Goal: Check status: Check status

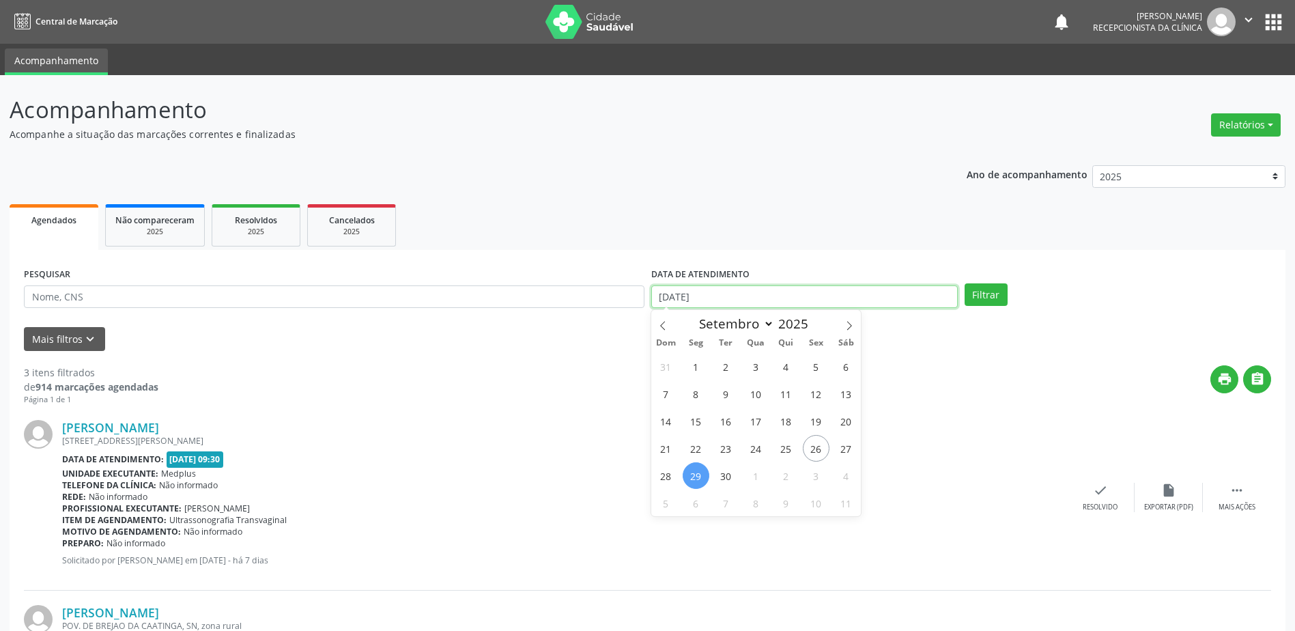
click at [742, 300] on body "Central de Marcação notifications [PERSON_NAME] Recepcionista da clínica  Conf…" at bounding box center [647, 315] width 1295 height 631
click at [754, 485] on span "1" at bounding box center [756, 475] width 27 height 27
type input "01/10/2025"
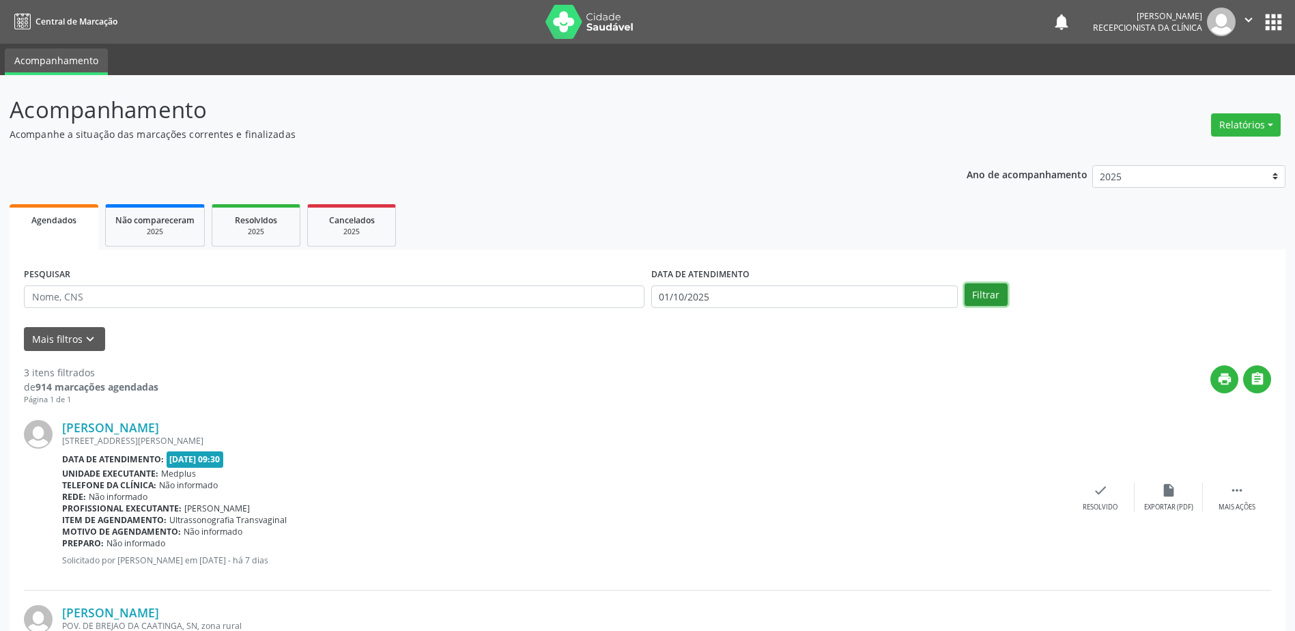
click at [983, 292] on button "Filtrar" at bounding box center [986, 294] width 43 height 23
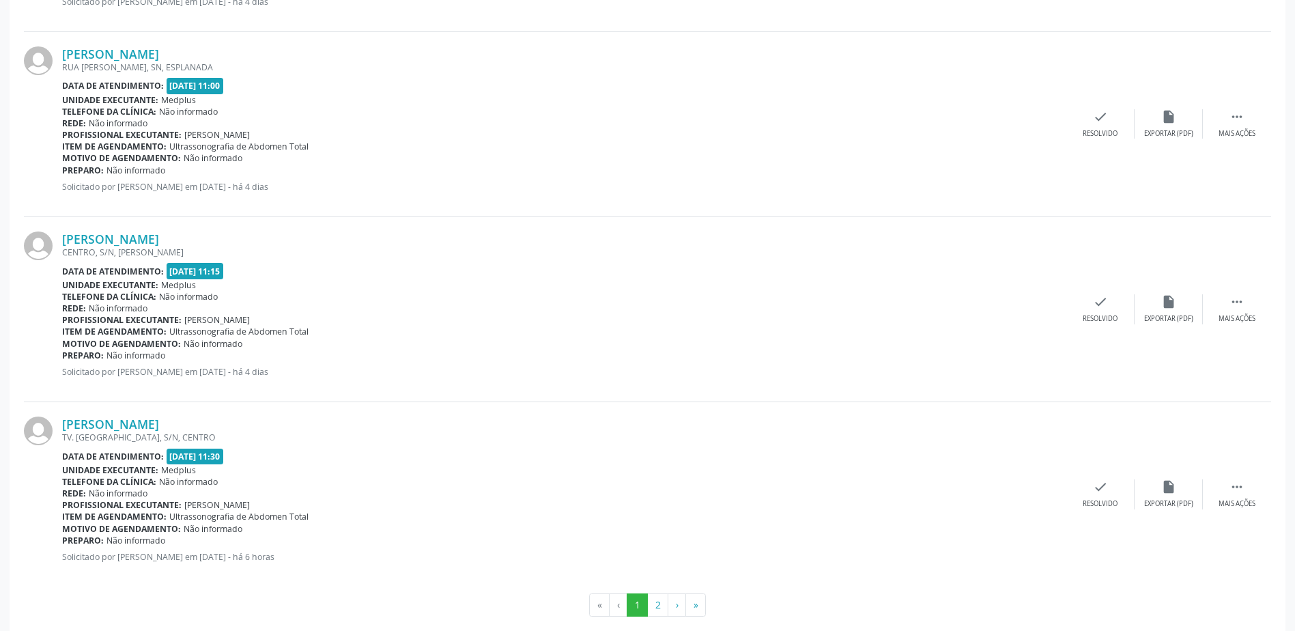
scroll to position [2614, 0]
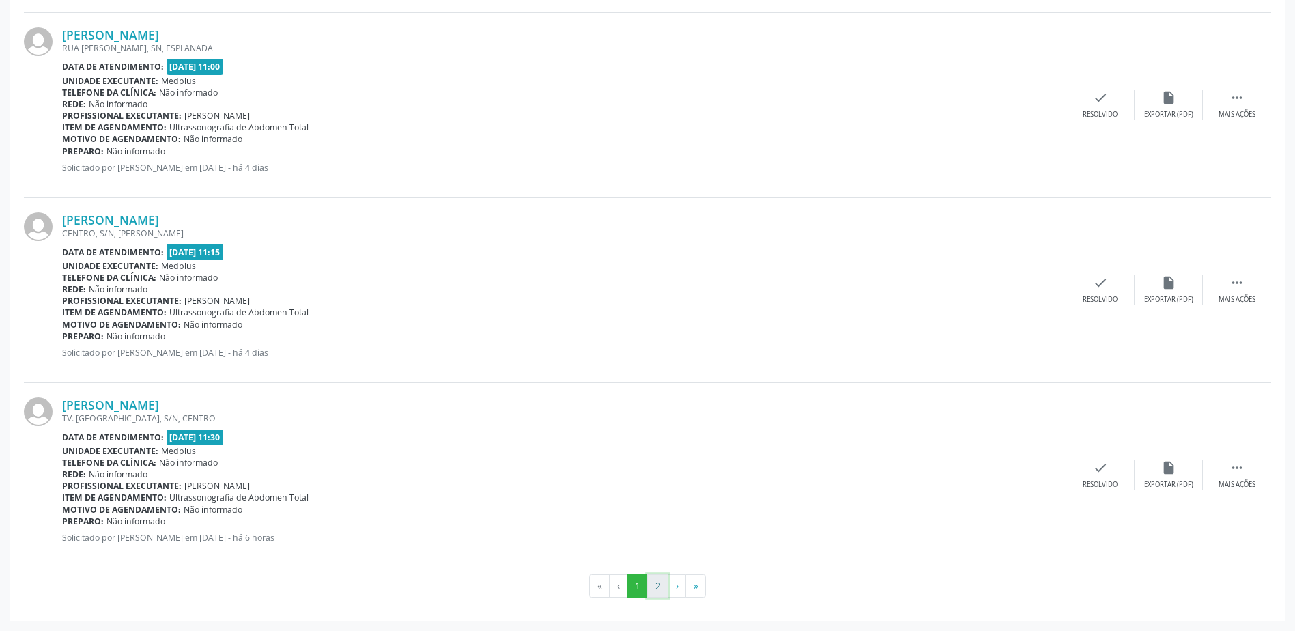
click at [656, 579] on button "2" at bounding box center [657, 585] width 21 height 23
click at [159, 405] on link "[PERSON_NAME]" at bounding box center [110, 405] width 97 height 15
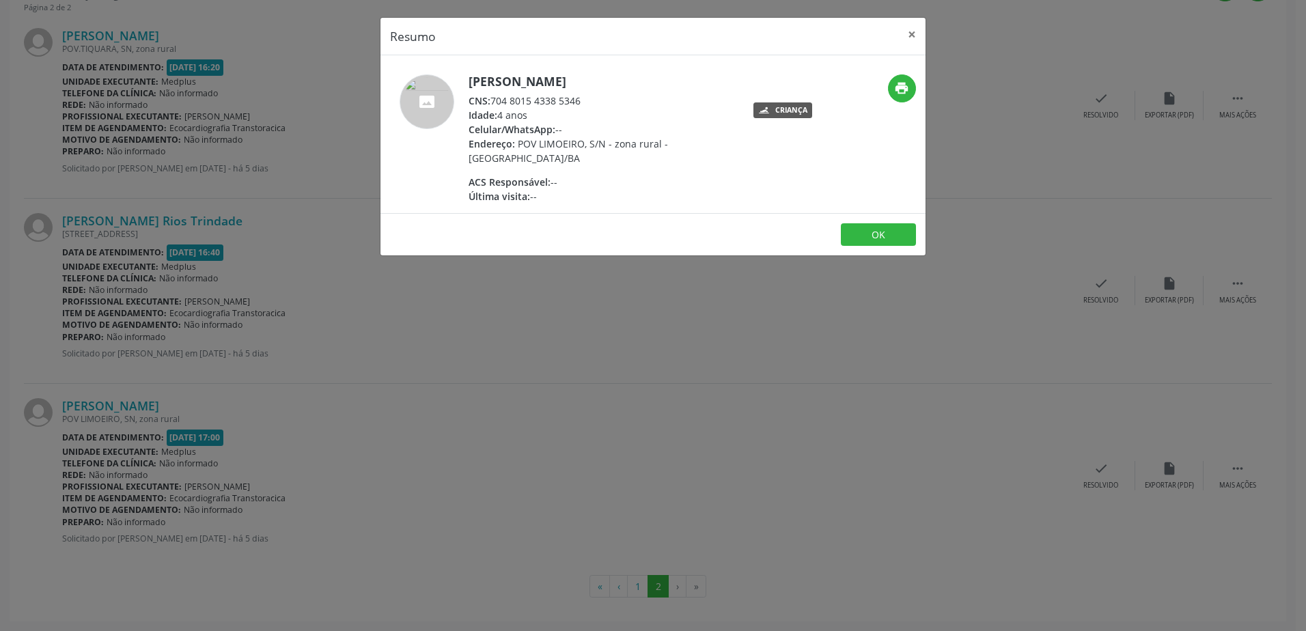
click at [447, 360] on div "Resumo × [PERSON_NAME] CNS: 704 8015 4338 5346 Idade: 4 anos Celular/WhatsApp: …" at bounding box center [653, 315] width 1306 height 631
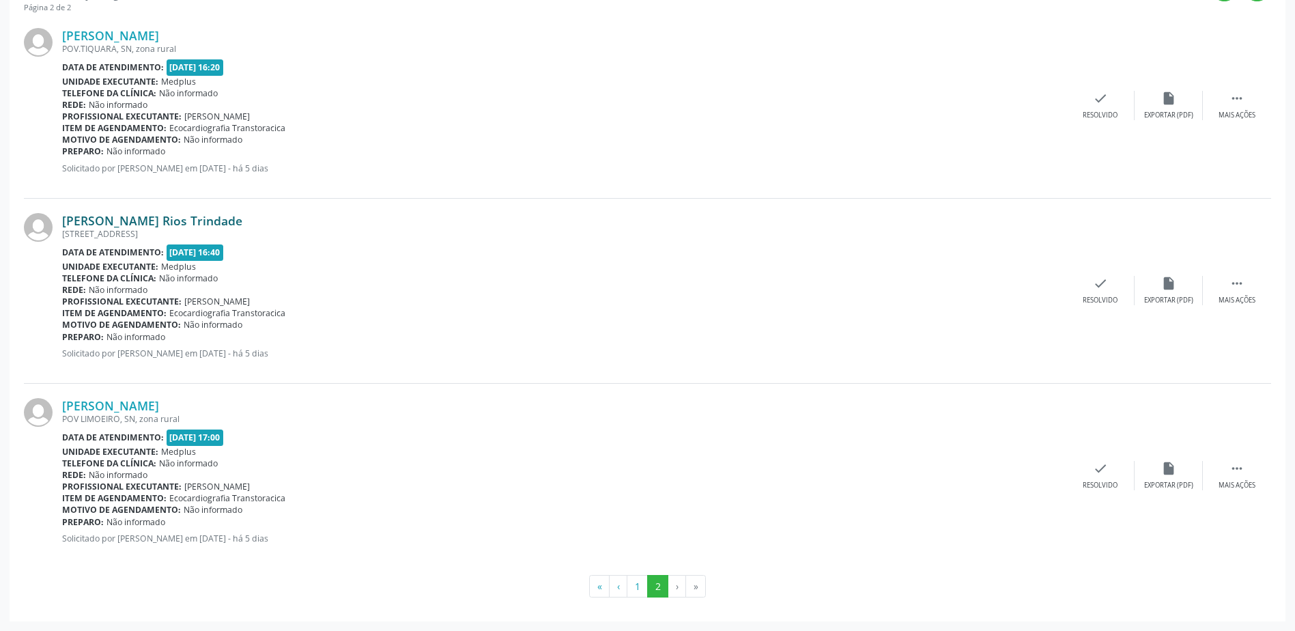
click at [134, 222] on link "[PERSON_NAME] Rios Trindade" at bounding box center [152, 220] width 180 height 15
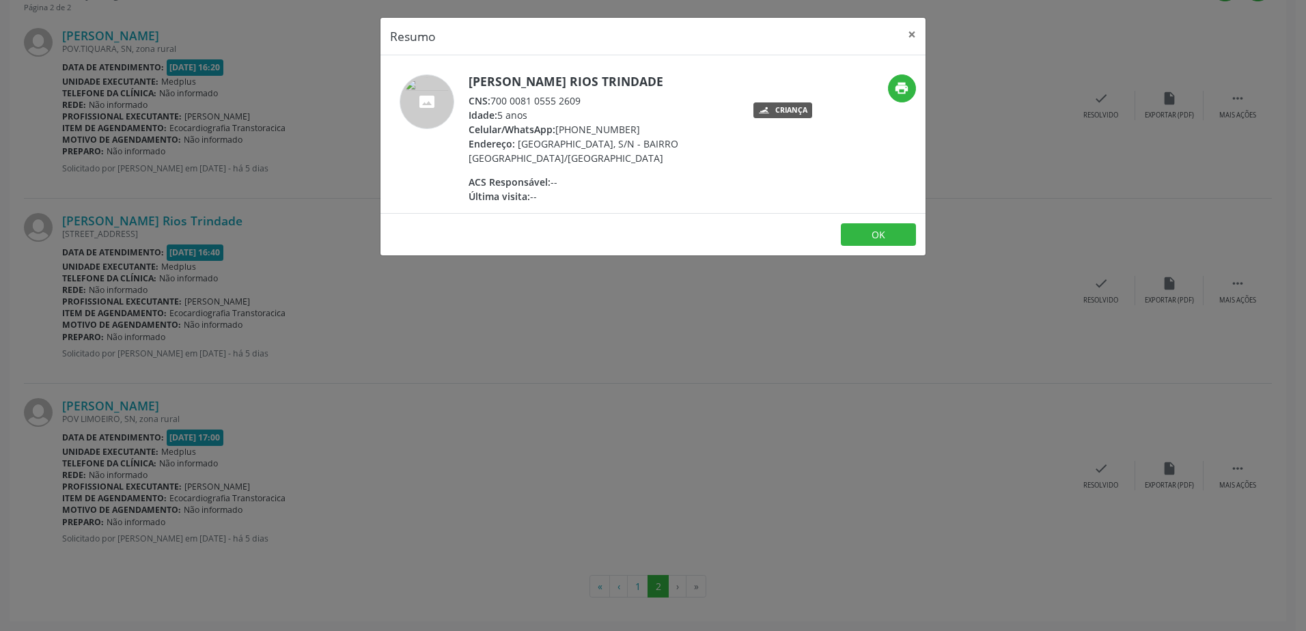
click at [496, 281] on div "Resumo × [PERSON_NAME] Rios Trindade CNS: 700 0081 0555 2609 Idade: 5 anos Celu…" at bounding box center [653, 315] width 1306 height 631
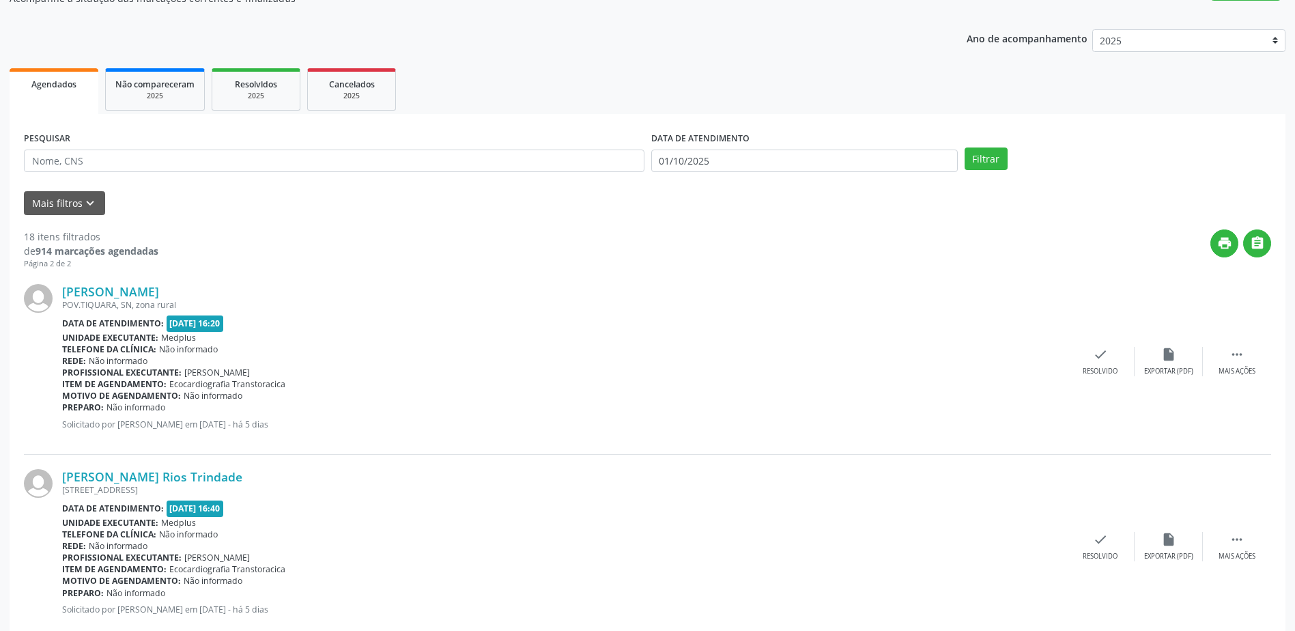
scroll to position [119, 0]
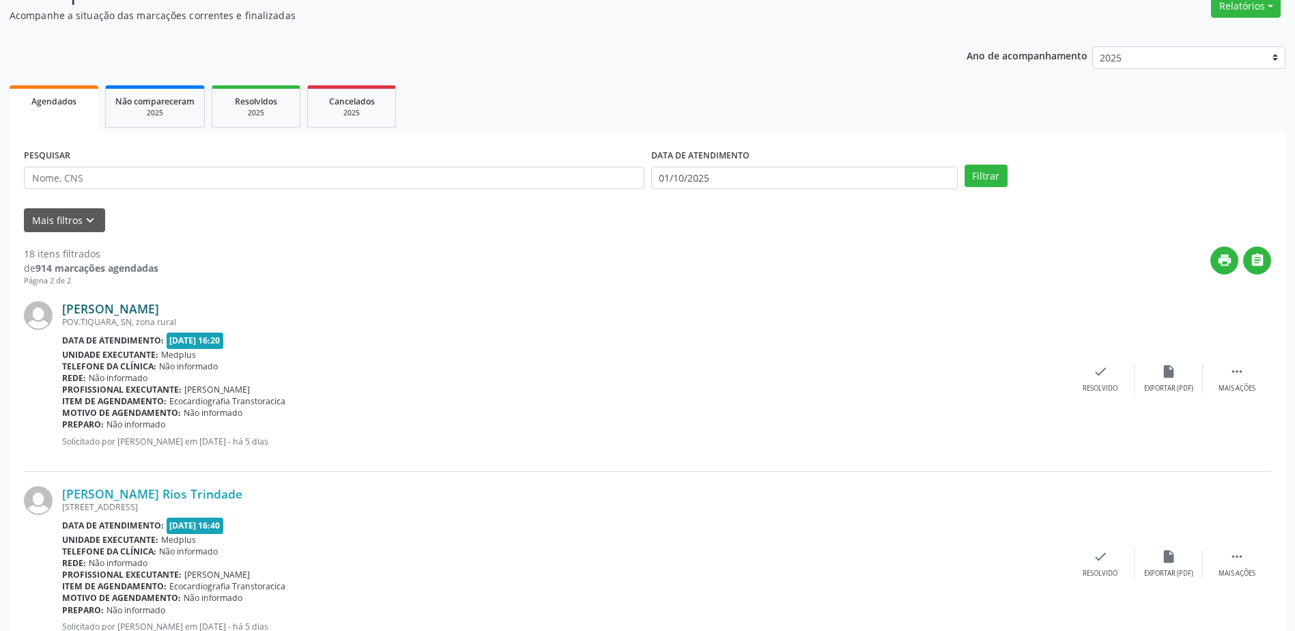
click at [104, 303] on link "[PERSON_NAME]" at bounding box center [110, 308] width 97 height 15
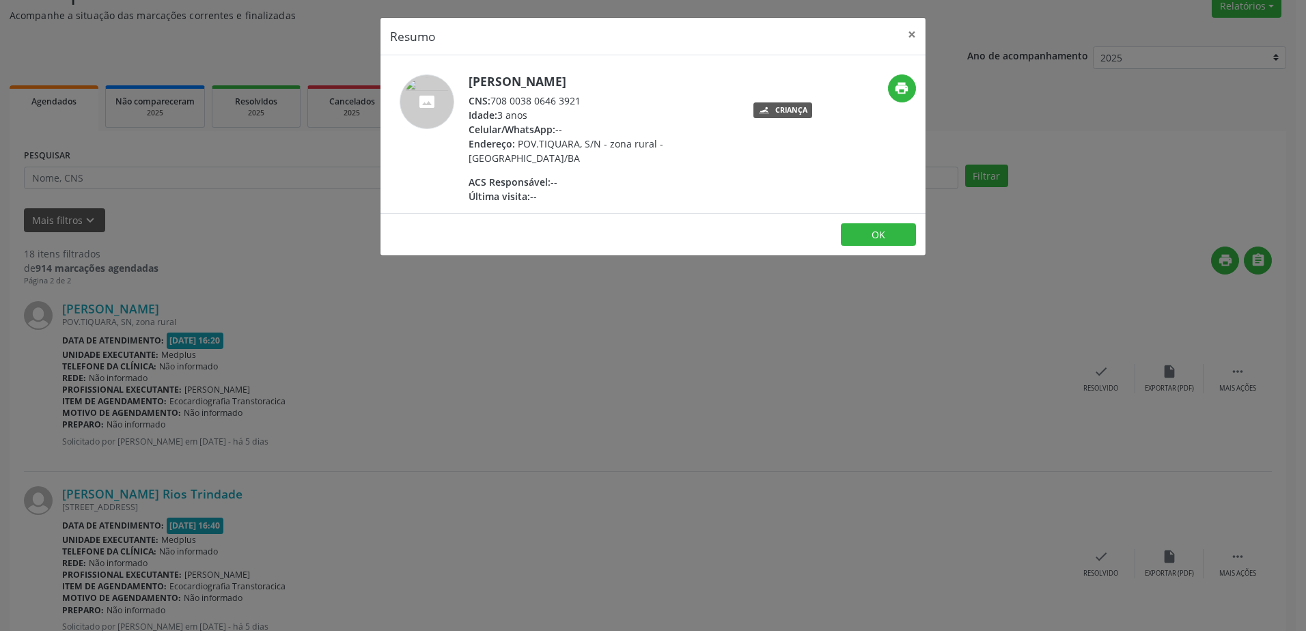
click at [485, 330] on div "Resumo × [PERSON_NAME] CNS: 708 0038 0646 3921 Idade: 3 anos Celular/WhatsApp: …" at bounding box center [653, 315] width 1306 height 631
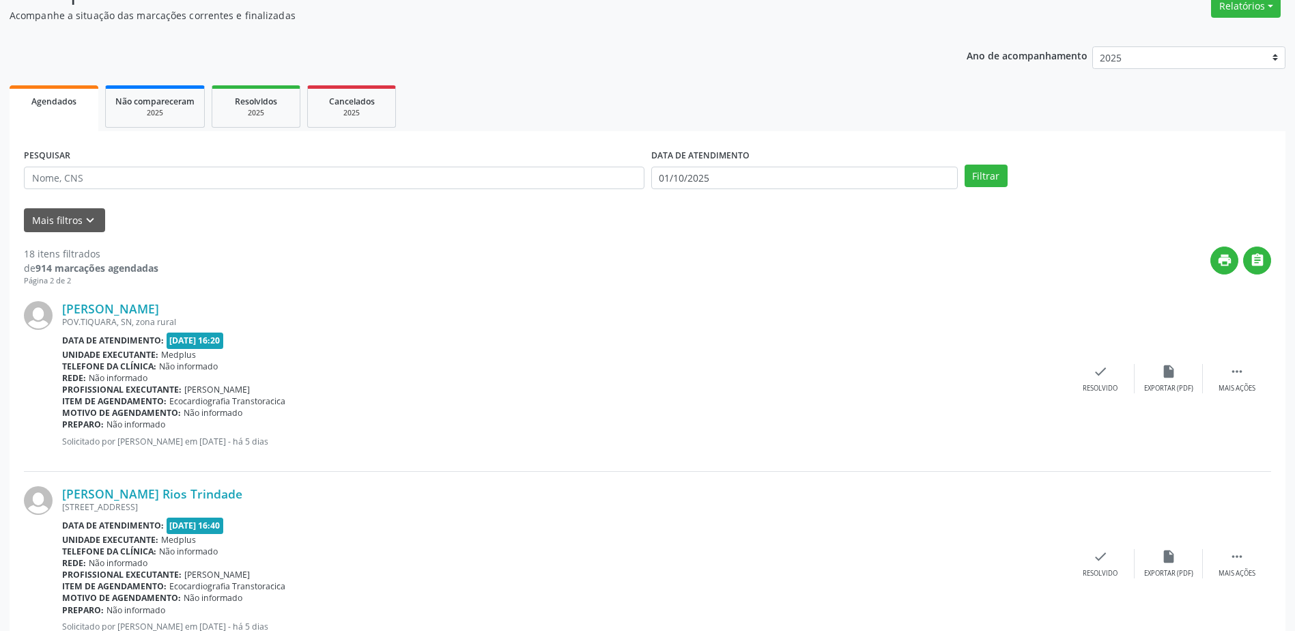
scroll to position [392, 0]
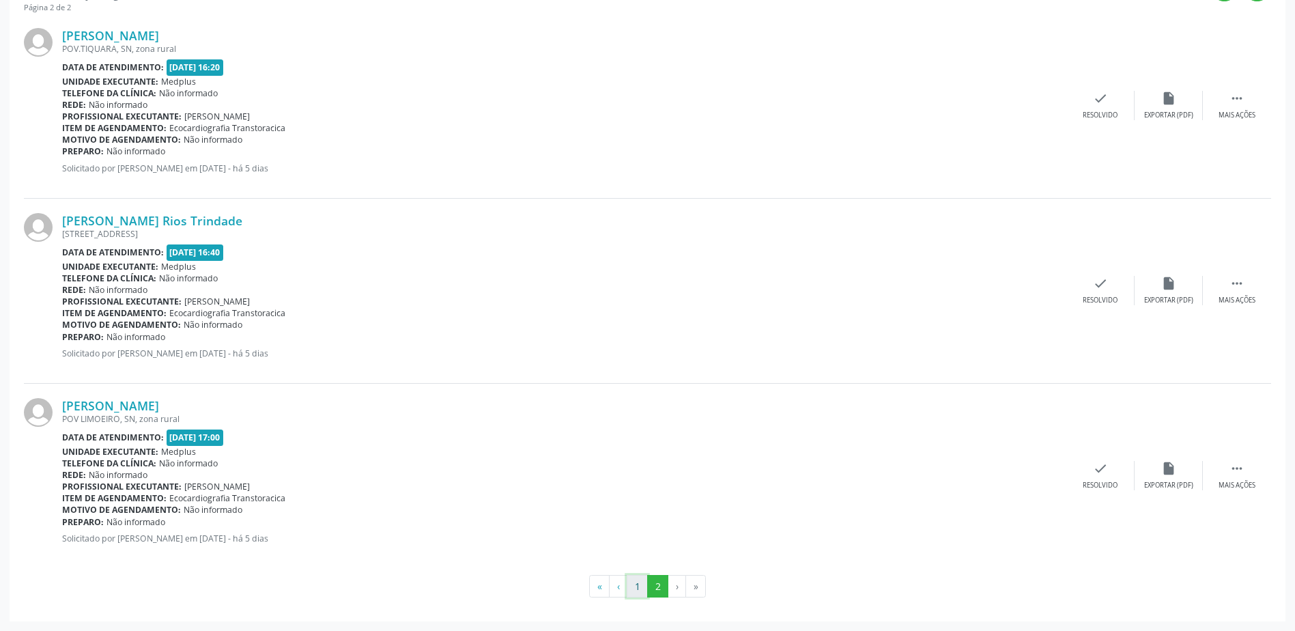
click at [645, 585] on button "1" at bounding box center [637, 586] width 21 height 23
